Goal: Register for event/course

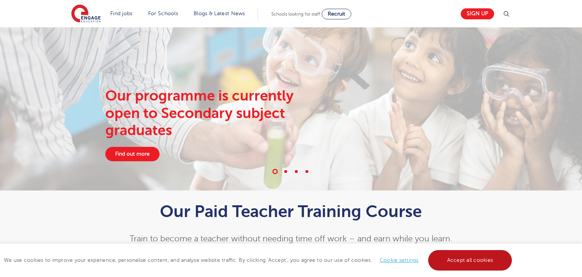
click at [482, 261] on link "Accept all cookies" at bounding box center [470, 260] width 84 height 20
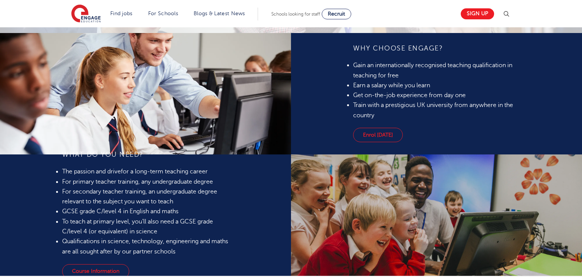
scroll to position [485, 0]
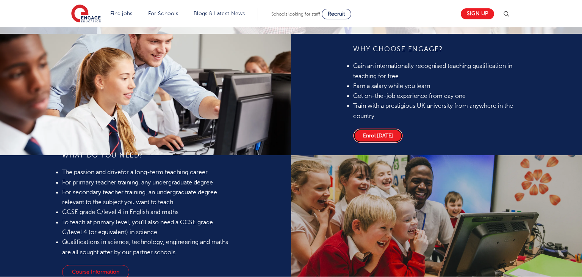
click at [353, 143] on link "Enrol [DATE]" at bounding box center [378, 136] width 50 height 14
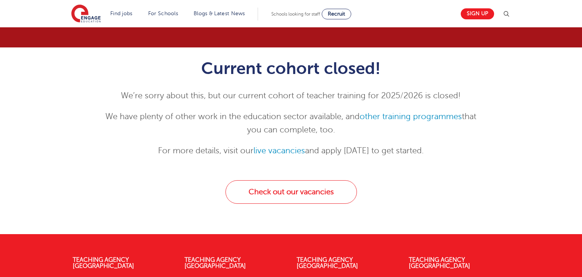
scroll to position [57, 0]
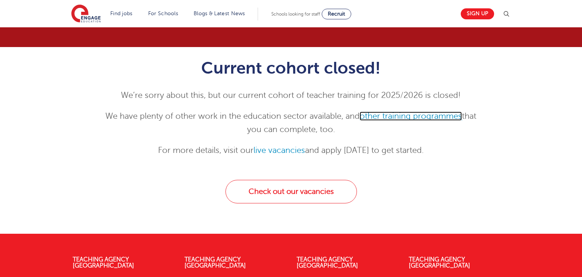
click at [430, 117] on link "other training programmes" at bounding box center [411, 115] width 102 height 9
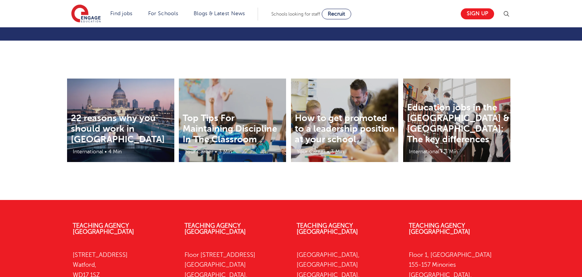
scroll to position [848, 0]
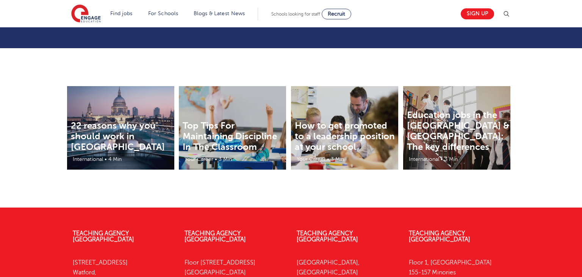
click at [458, 8] on link "Register here" at bounding box center [468, 0] width 52 height 14
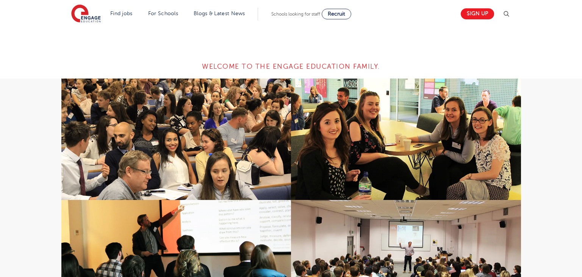
scroll to position [453, 0]
